Goal: Task Accomplishment & Management: Manage account settings

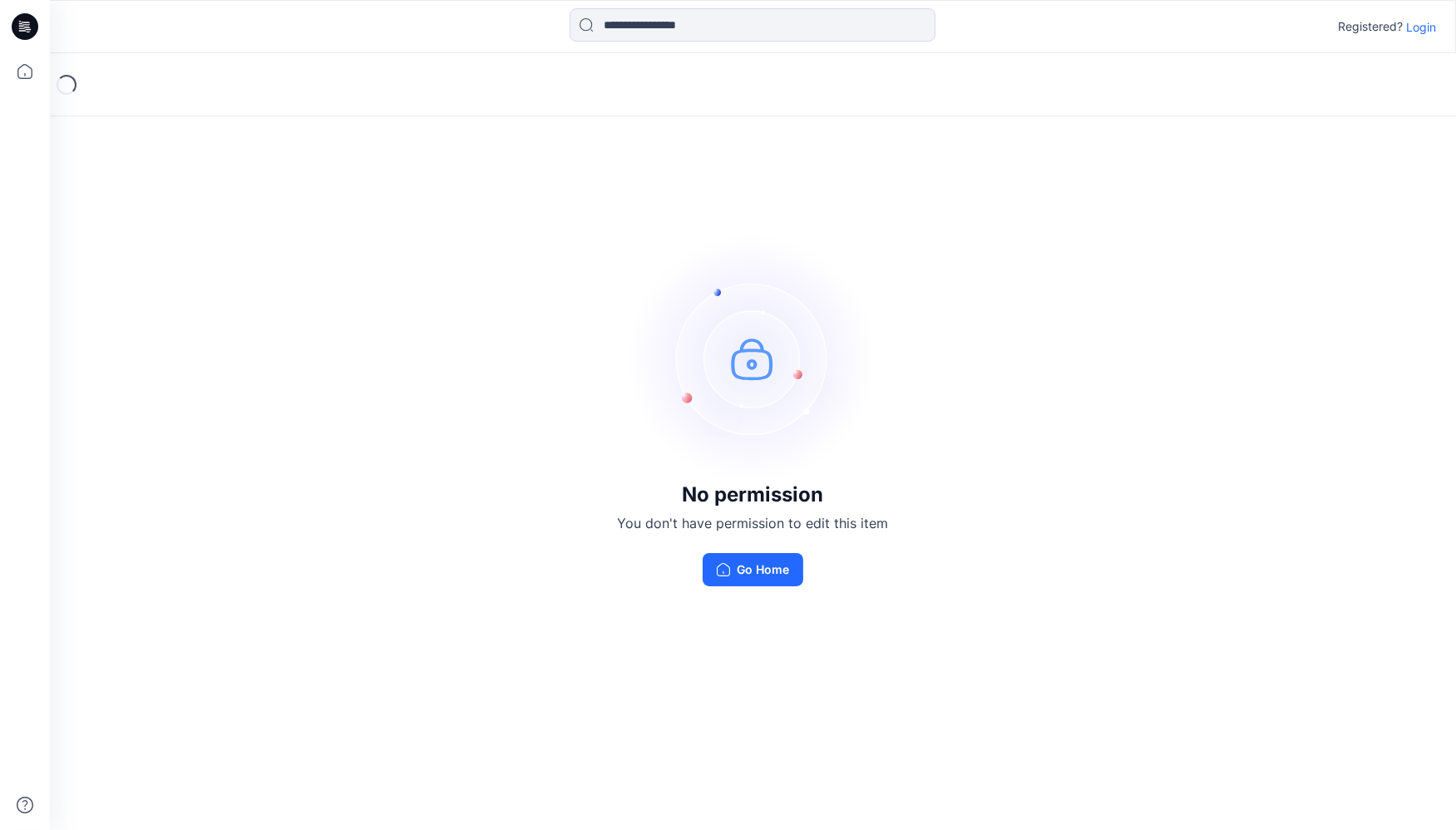
click at [759, 561] on button "Go Home" at bounding box center [753, 570] width 100 height 33
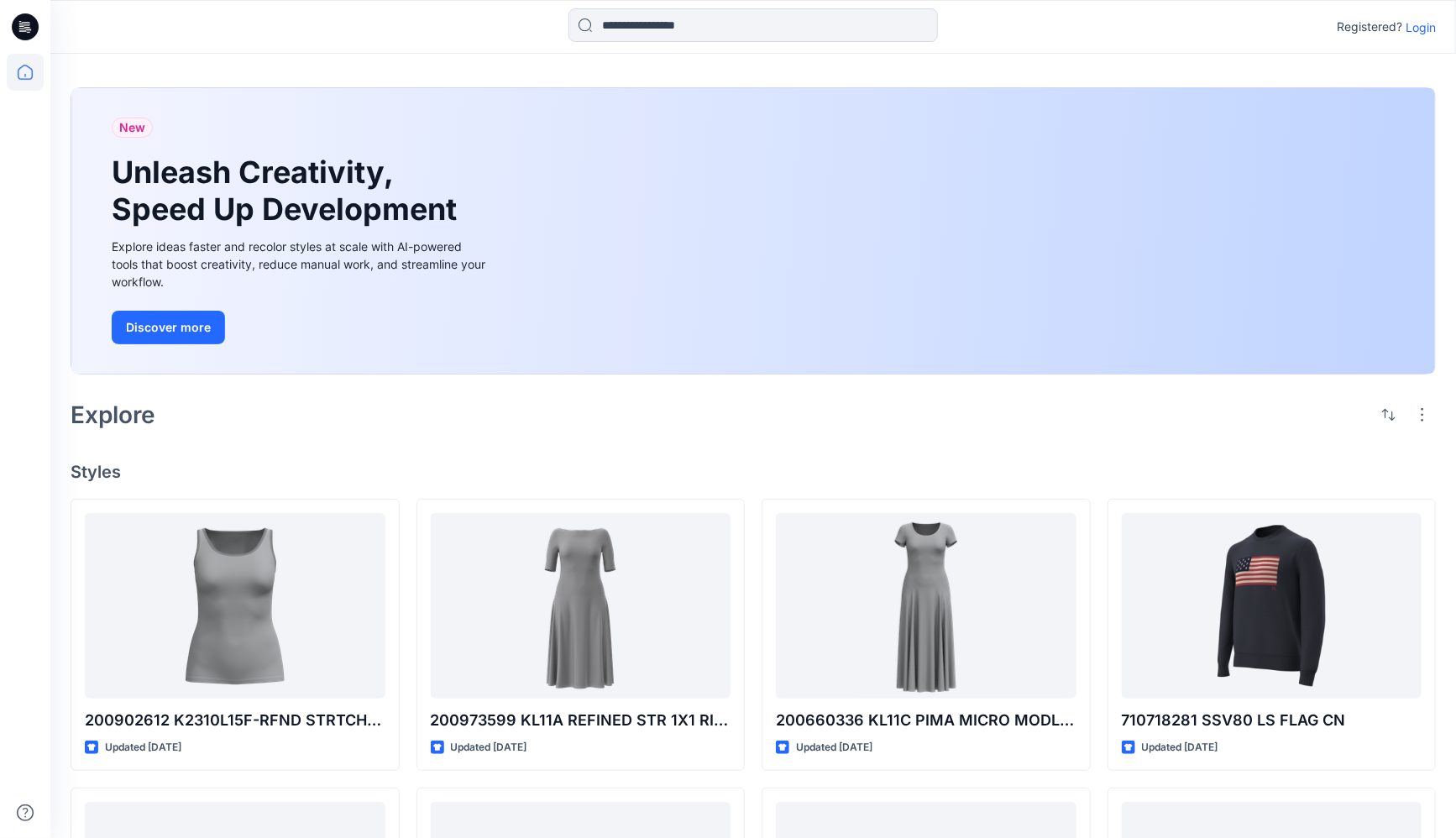
click at [1417, 22] on p "Login" at bounding box center [1420, 27] width 30 height 18
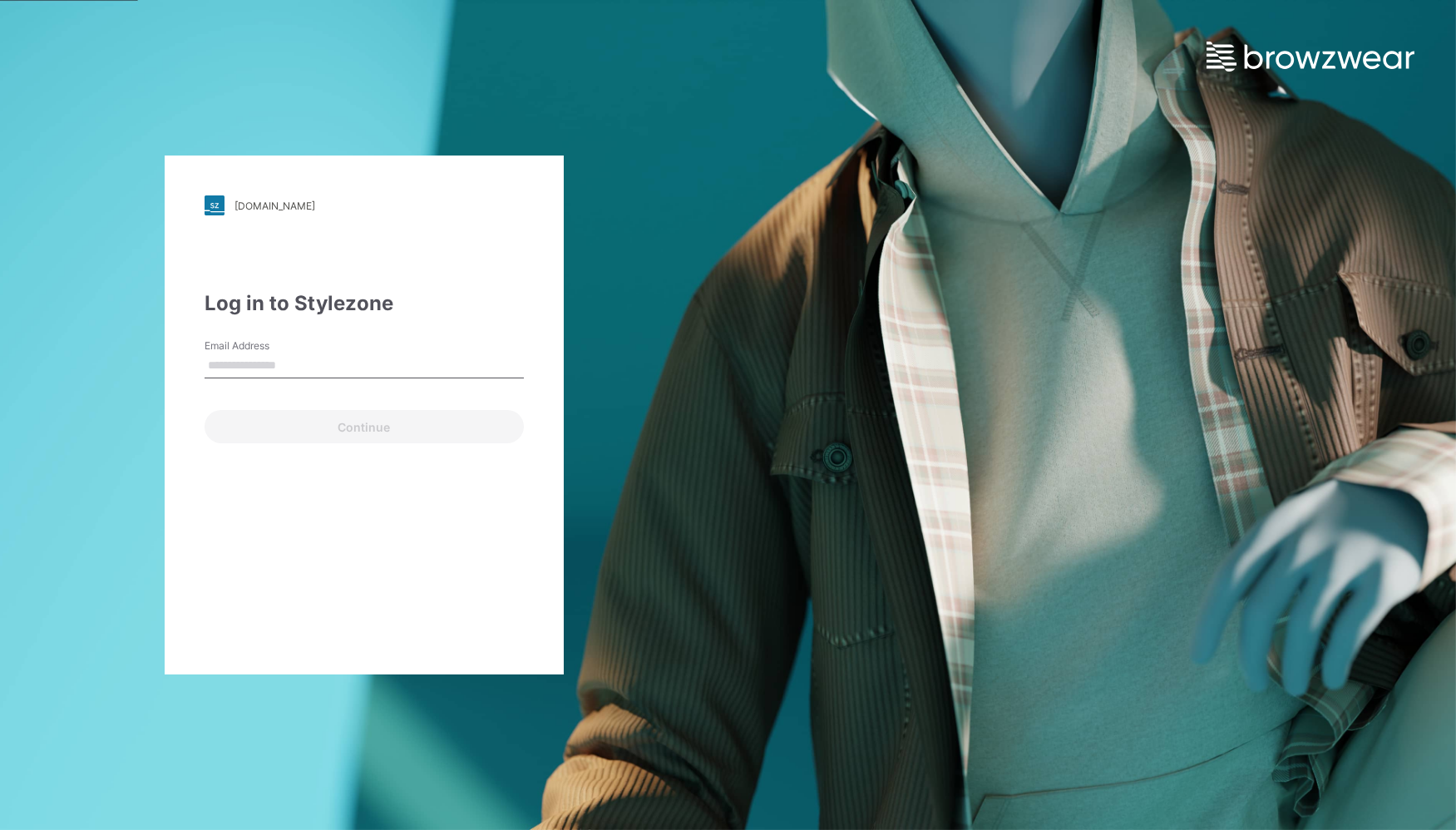
type input "**********"
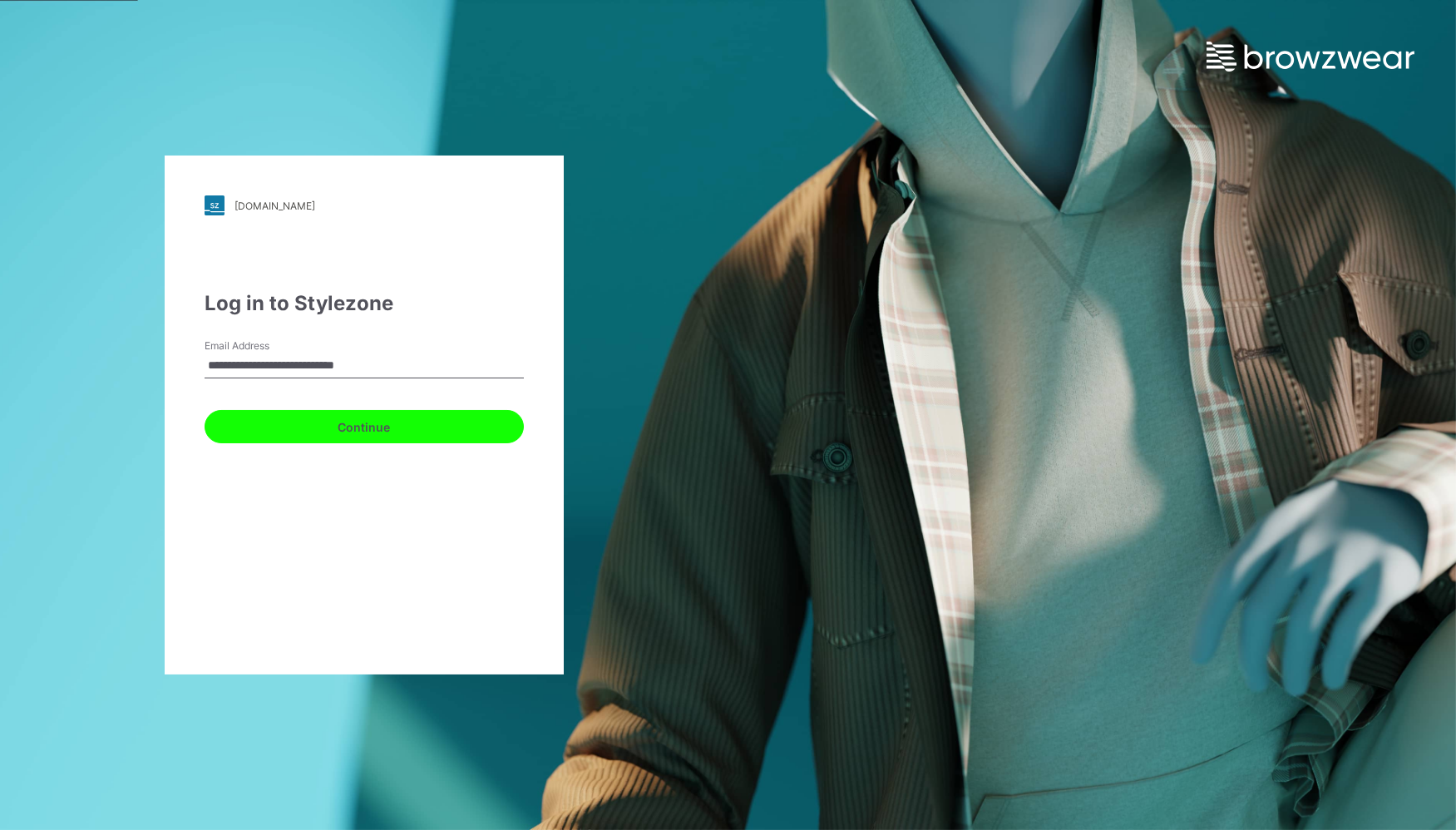
click at [425, 412] on button "Continue" at bounding box center [364, 427] width 319 height 33
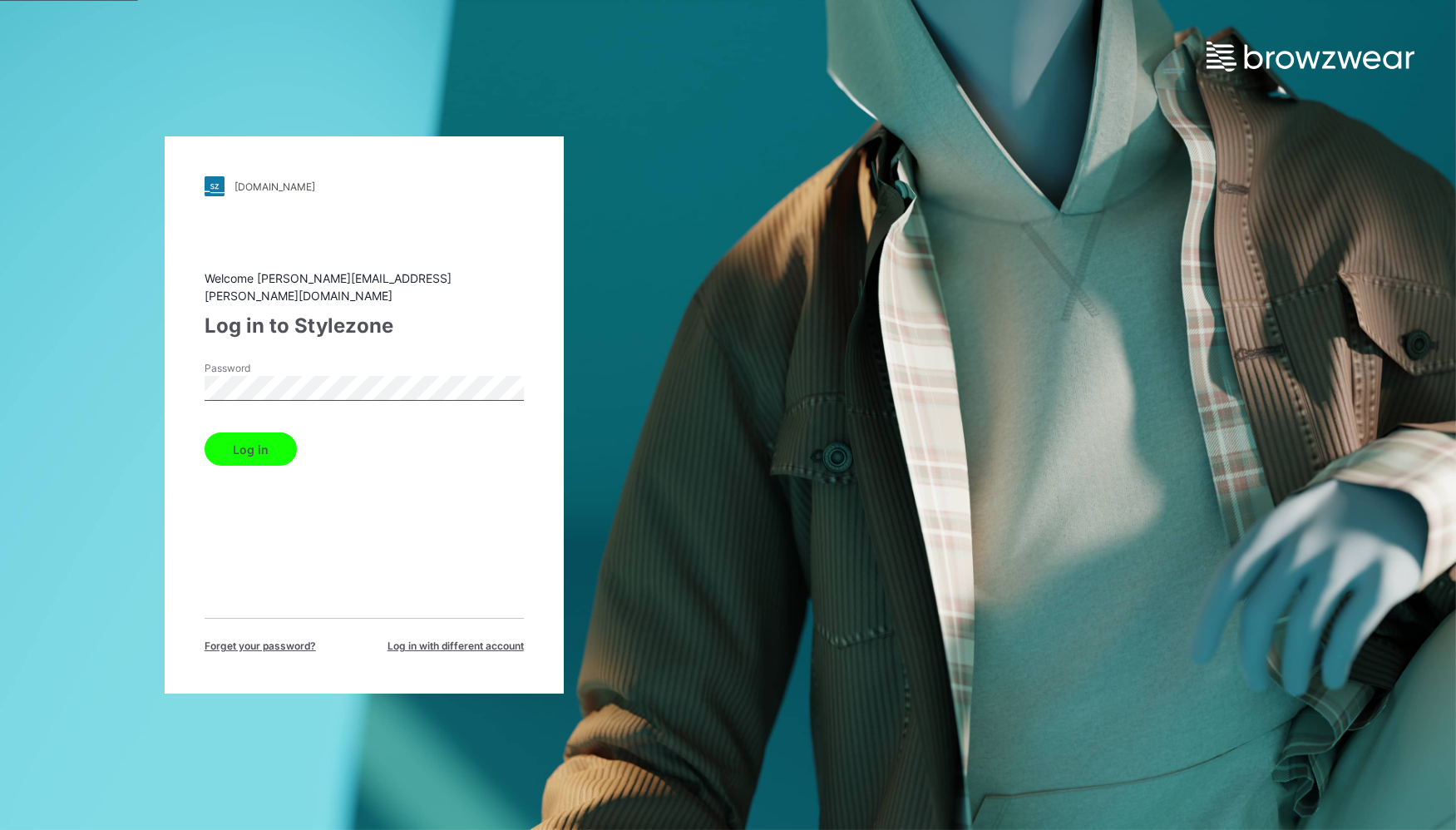
click at [174, 382] on div "ralphlauren.stylezone.com Loading... Welcome adriana.quiroz@ralphlauren.com Log…" at bounding box center [364, 415] width 399 height 557
click at [236, 438] on button "Log in" at bounding box center [250, 449] width 92 height 33
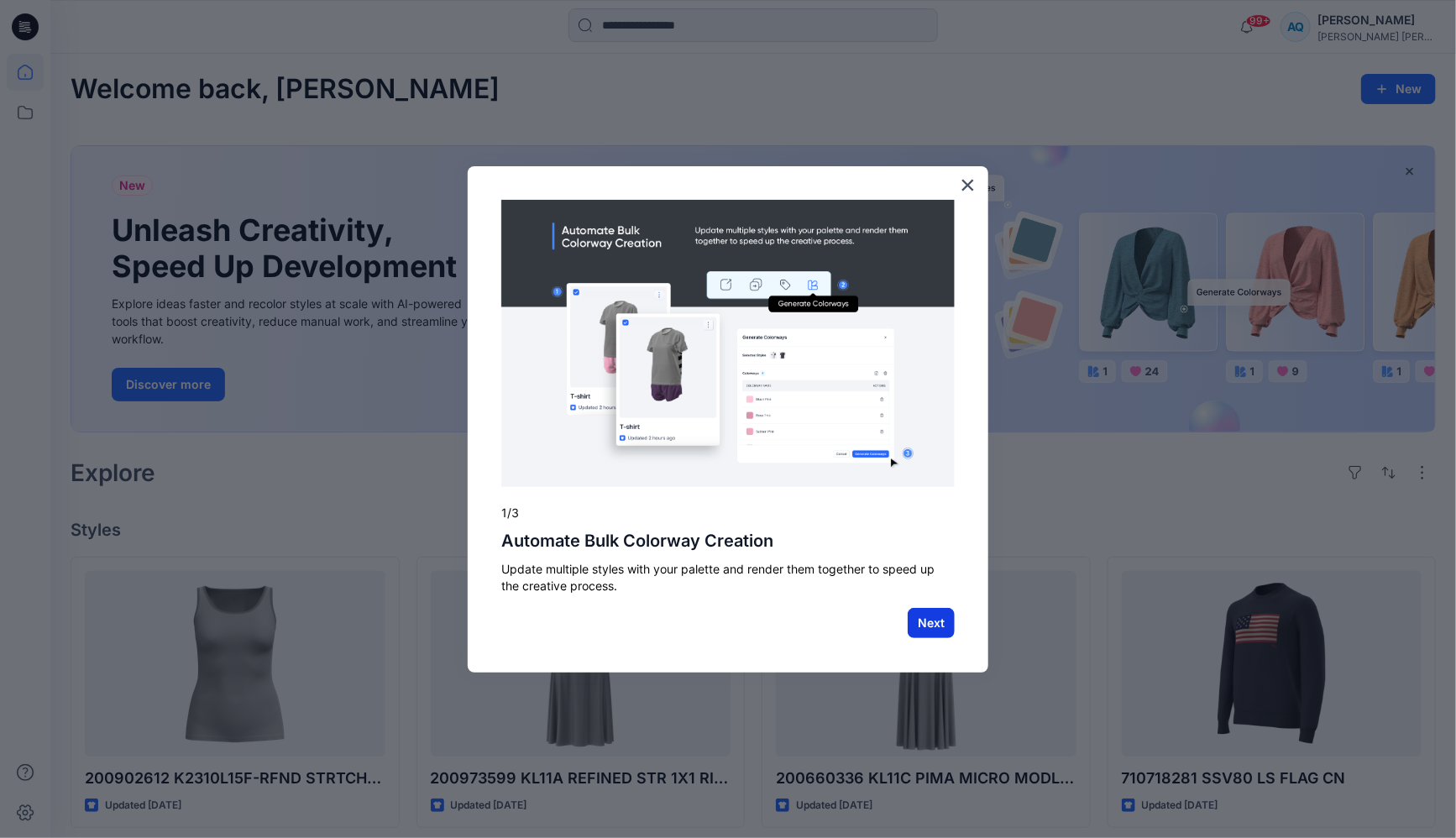
click at [931, 623] on button "Next" at bounding box center [931, 622] width 47 height 30
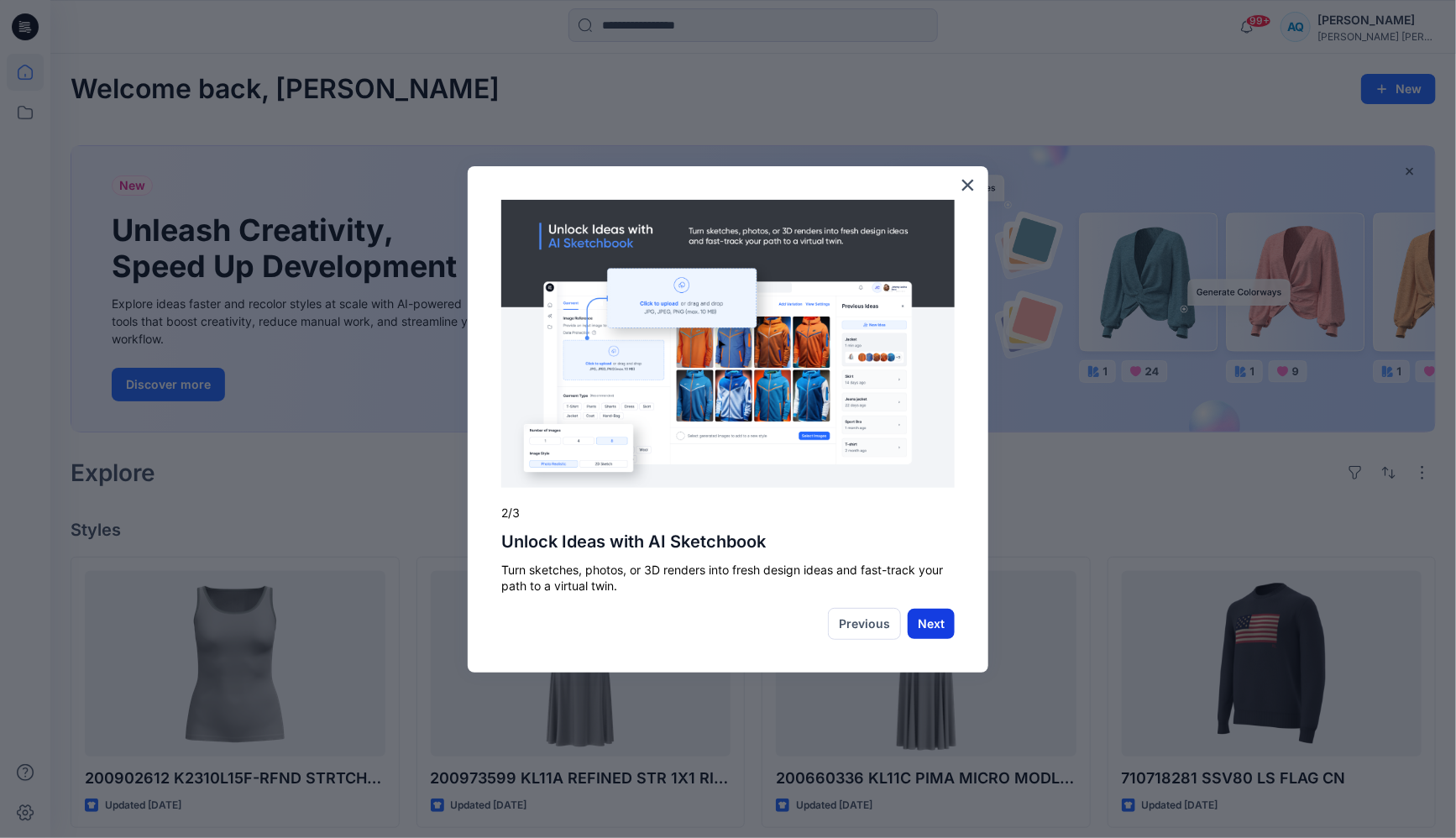
click at [929, 619] on button "Next" at bounding box center [931, 623] width 47 height 30
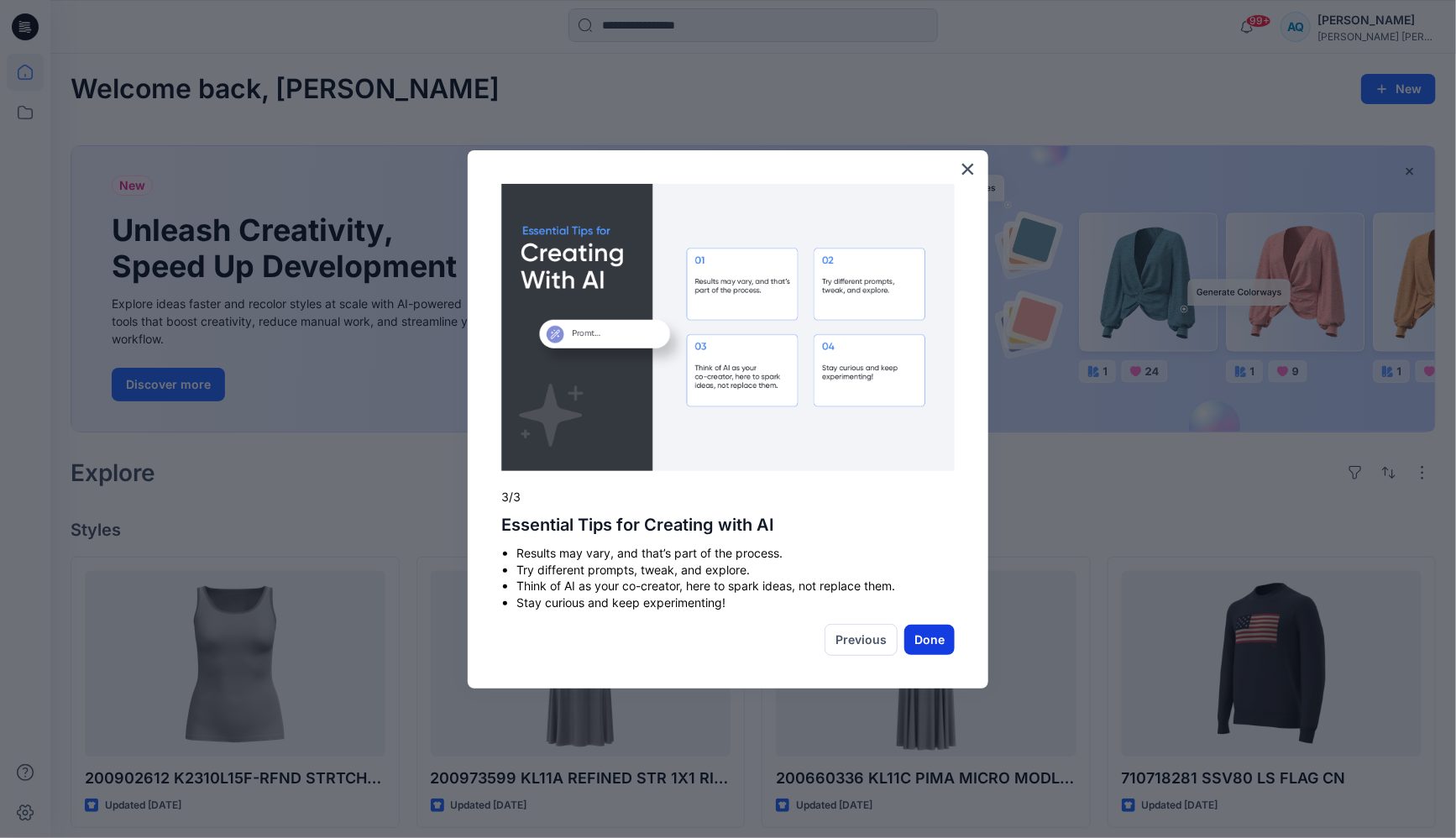
click at [934, 631] on button "Done" at bounding box center [930, 639] width 51 height 30
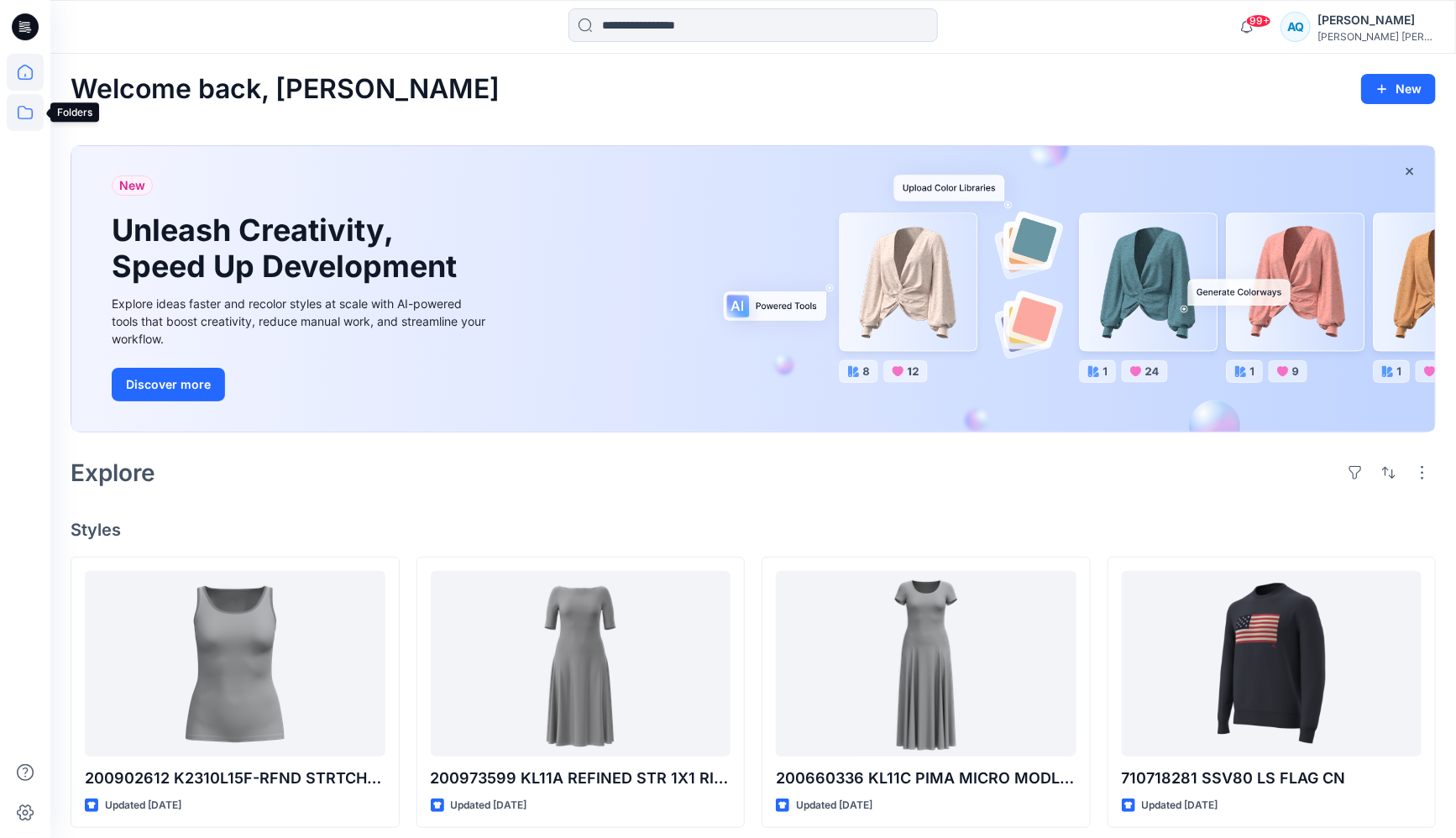
click at [16, 111] on icon at bounding box center [24, 112] width 37 height 37
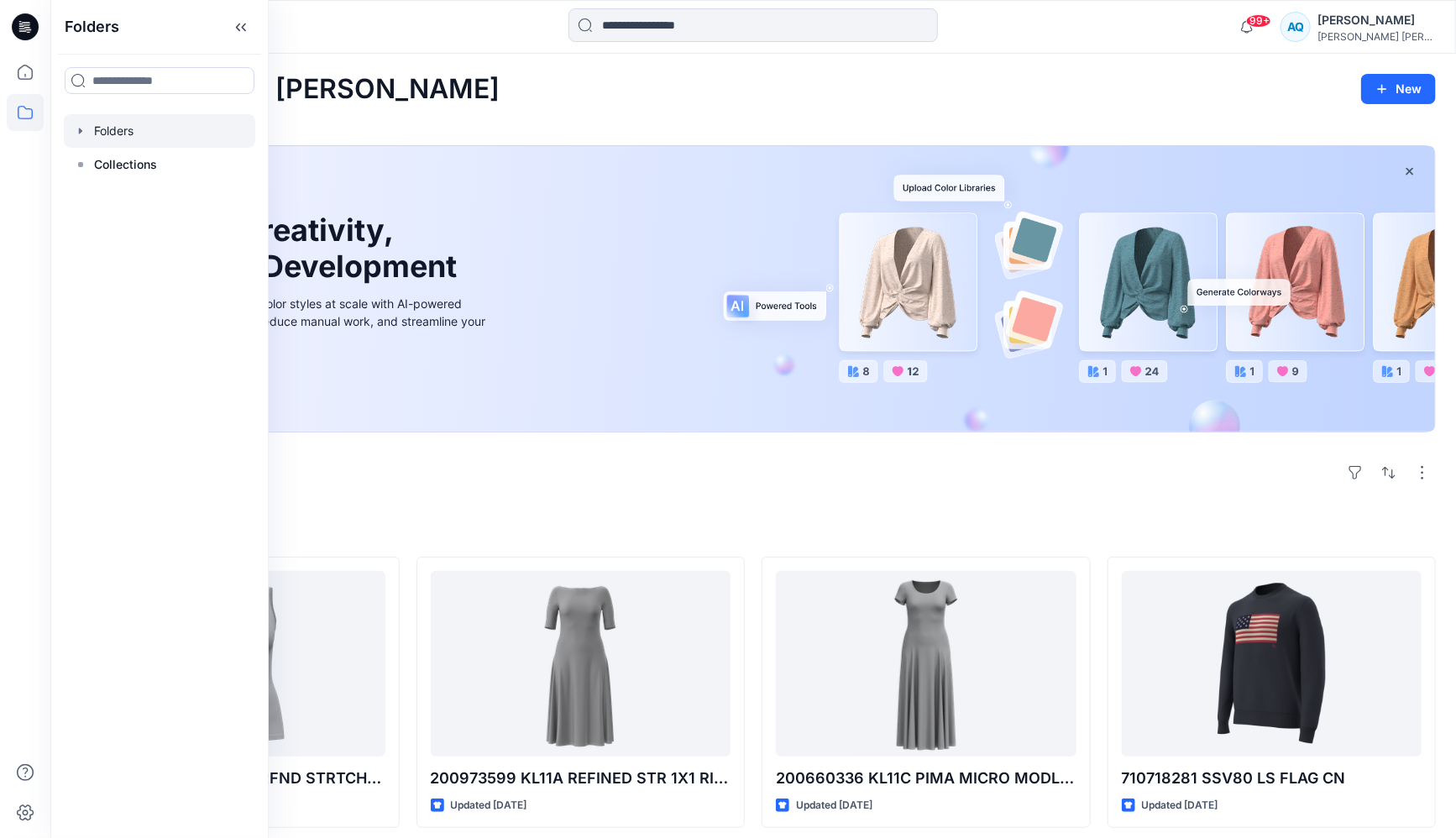
click at [83, 132] on icon "button" at bounding box center [81, 131] width 13 height 13
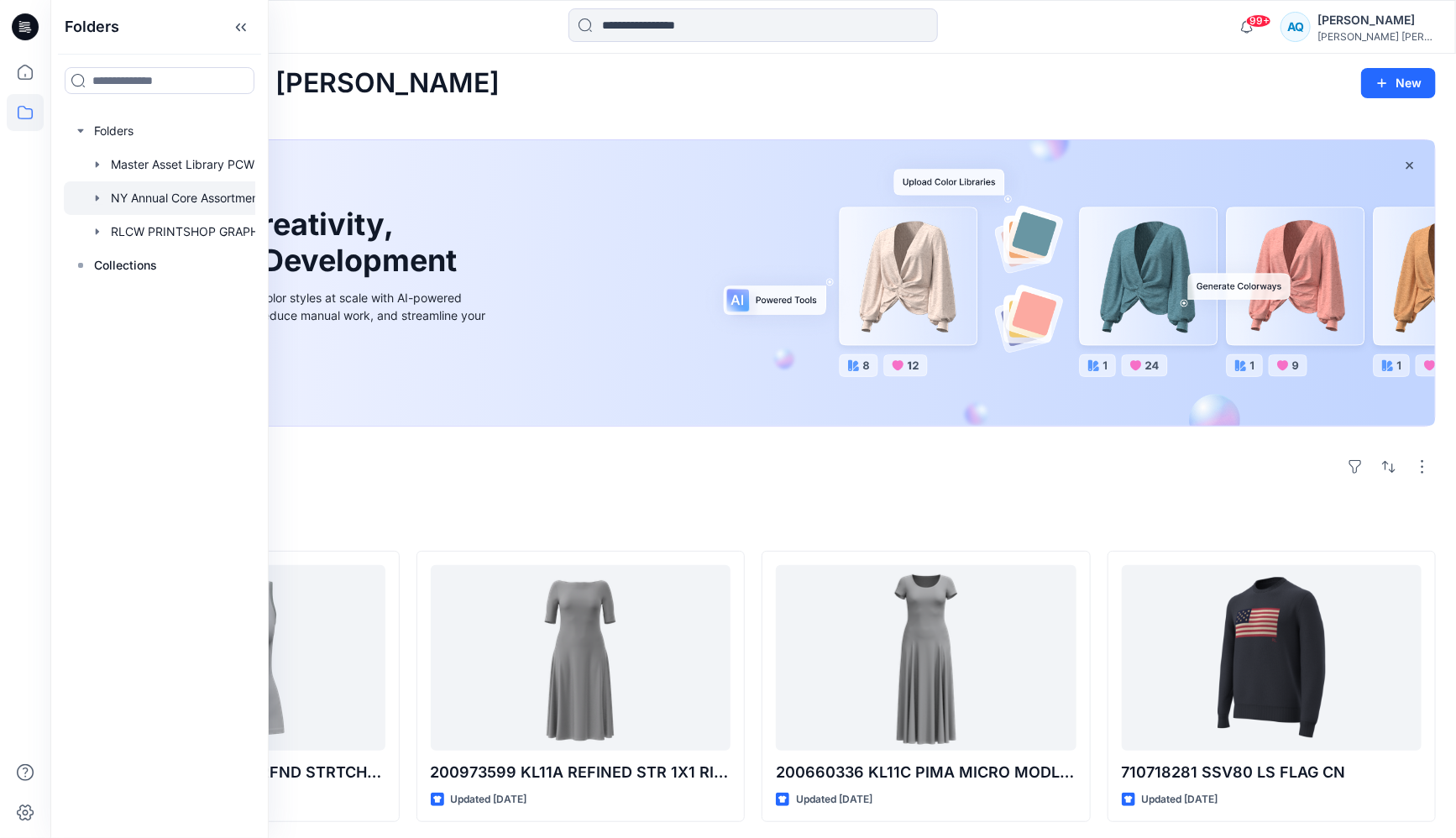
click at [98, 195] on icon "button" at bounding box center [98, 198] width 13 height 13
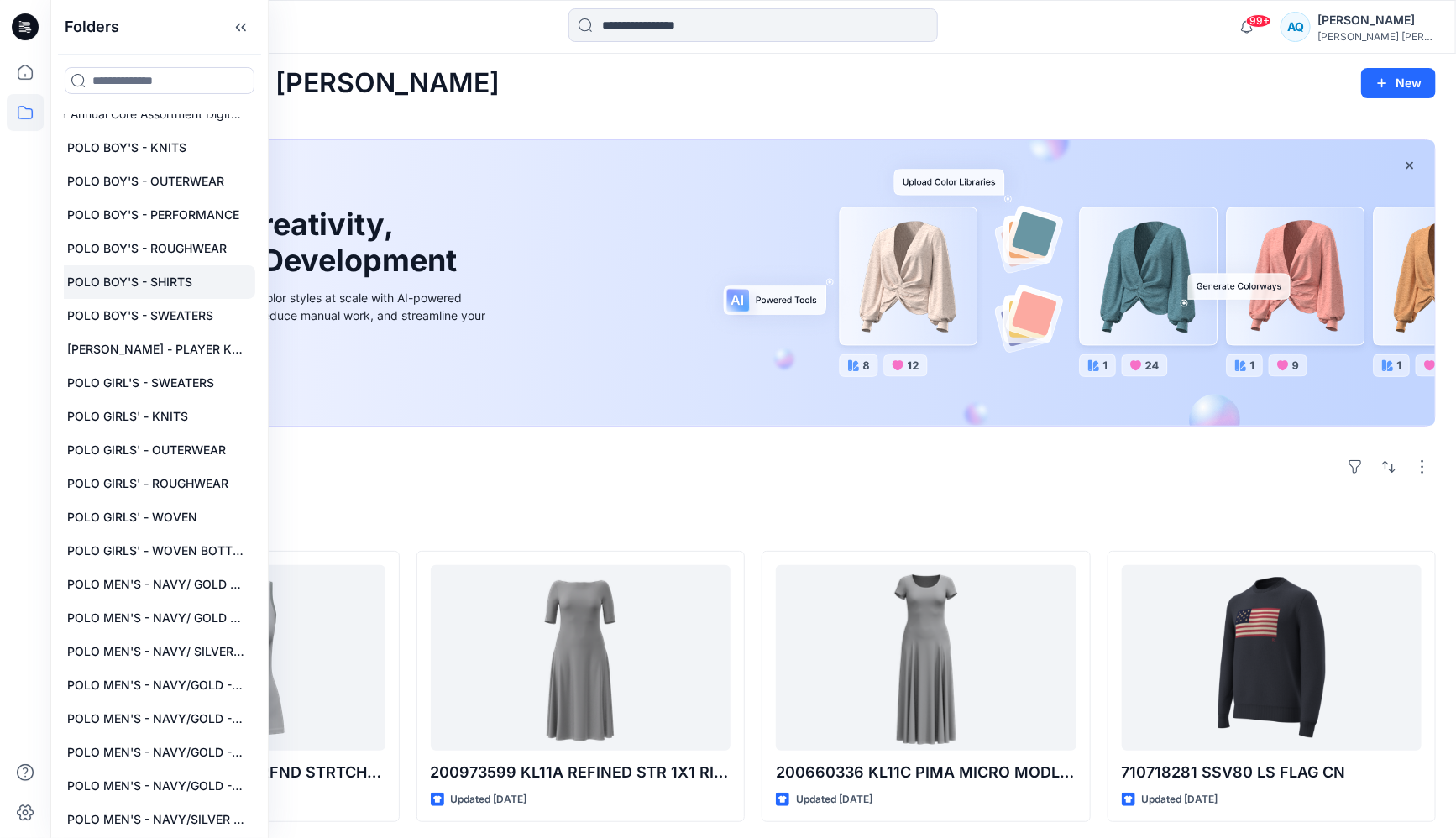
scroll to position [84, 63]
click at [157, 509] on p "POLO GIRLS' - WOVEN" at bounding box center [132, 516] width 130 height 20
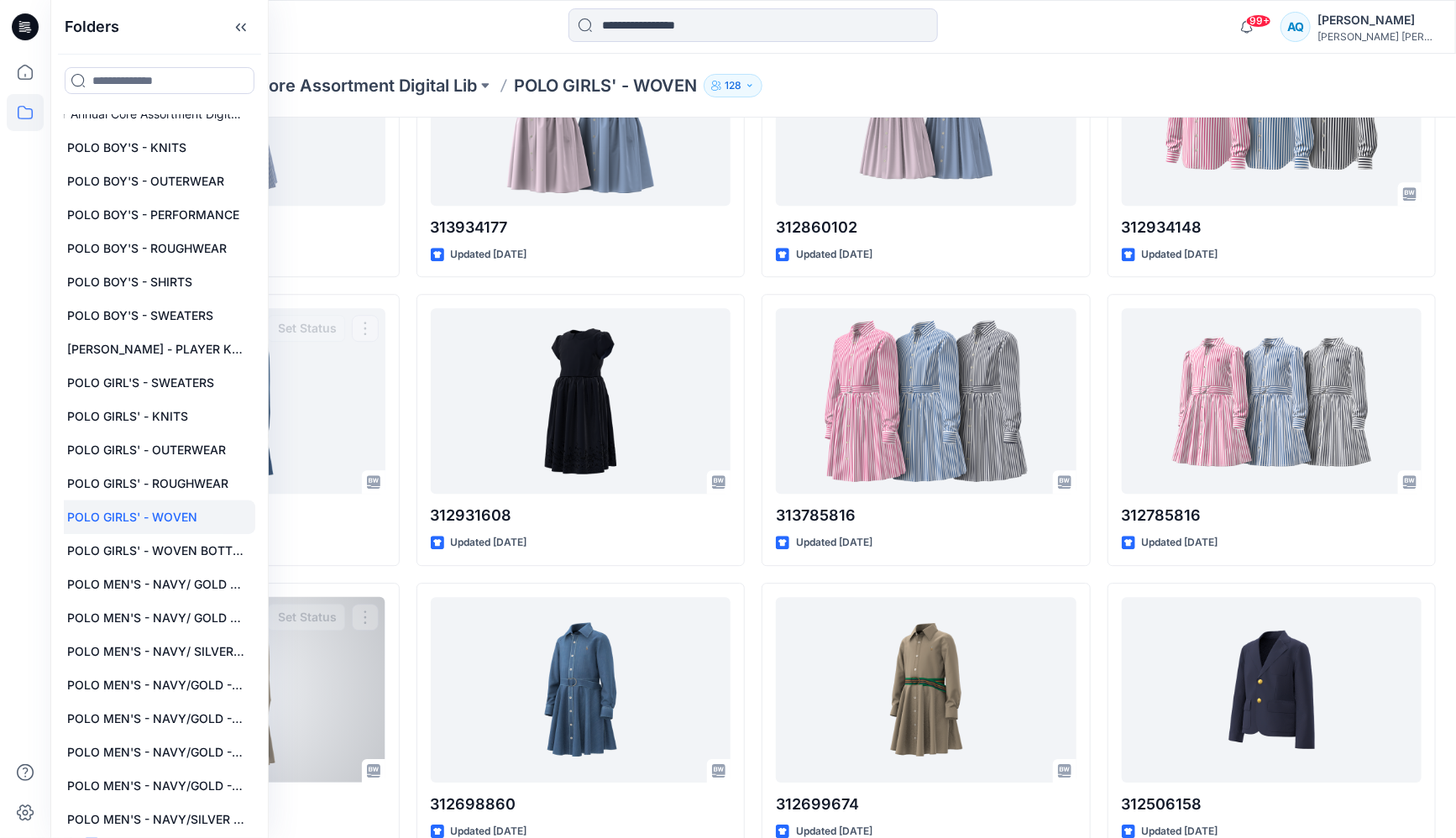
scroll to position [2234, 0]
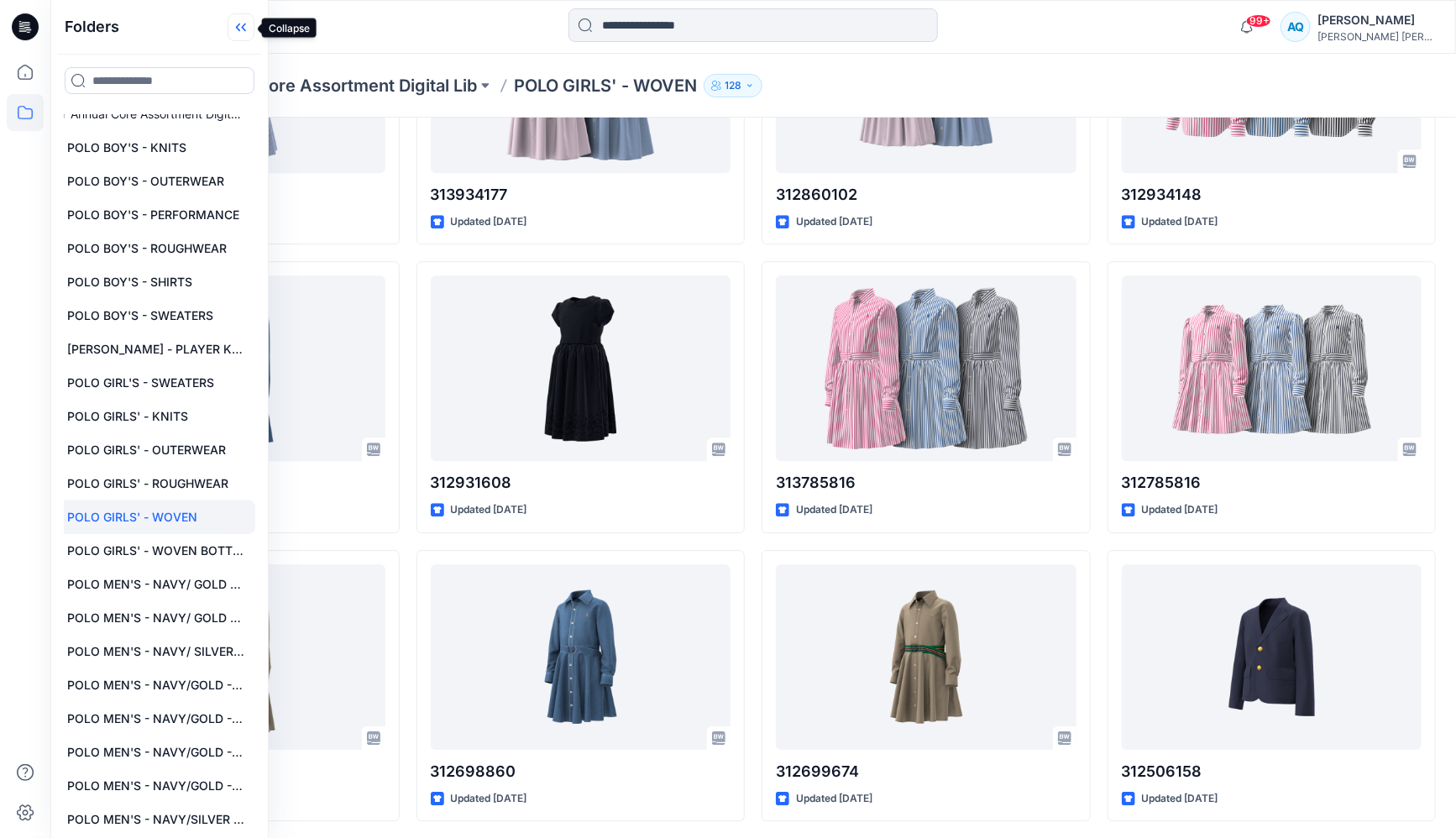
click at [246, 28] on icon at bounding box center [241, 27] width 27 height 28
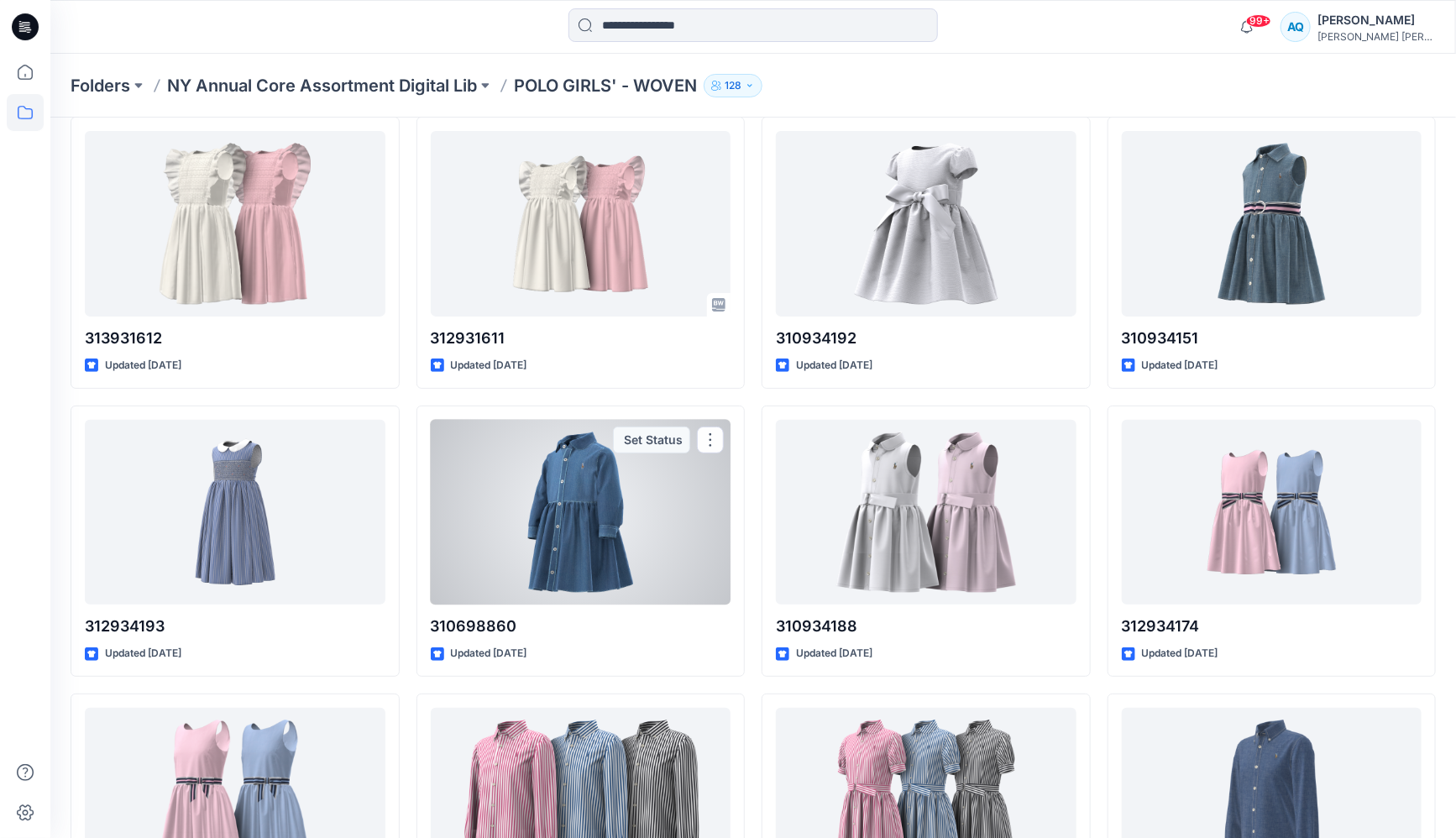
scroll to position [0, 0]
